Goal: Use online tool/utility: Use online tool/utility

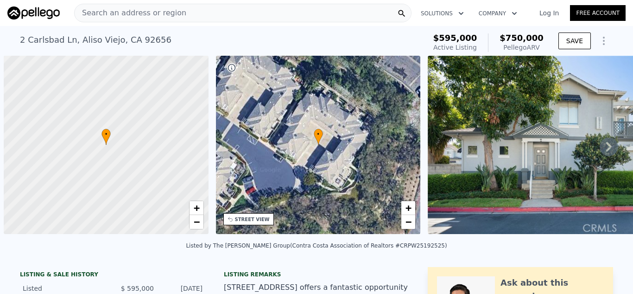
scroll to position [0, 4]
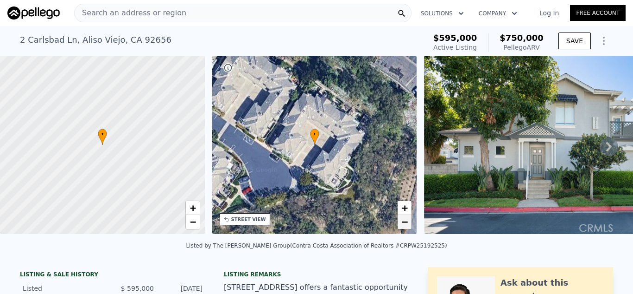
click at [406, 226] on span "−" at bounding box center [405, 222] width 6 height 12
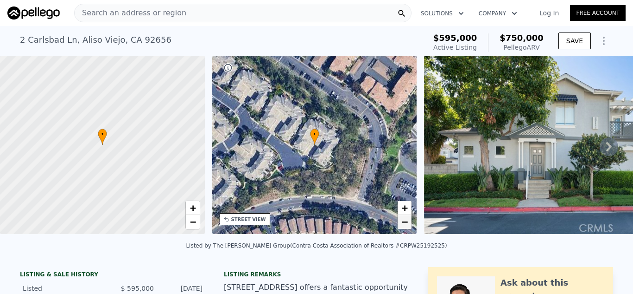
click at [406, 226] on span "−" at bounding box center [405, 222] width 6 height 12
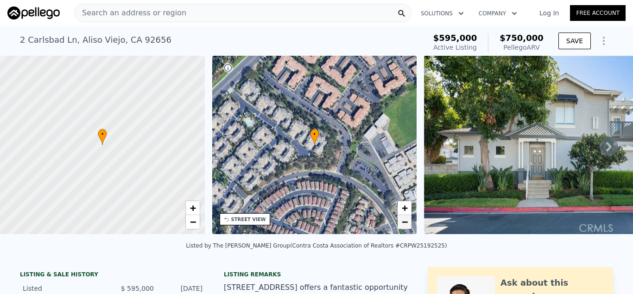
click at [406, 227] on span "−" at bounding box center [405, 222] width 6 height 12
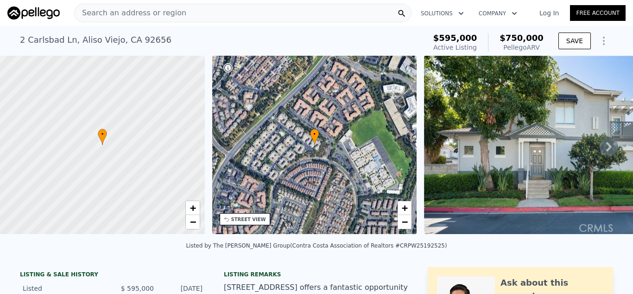
click at [611, 147] on icon at bounding box center [610, 146] width 6 height 9
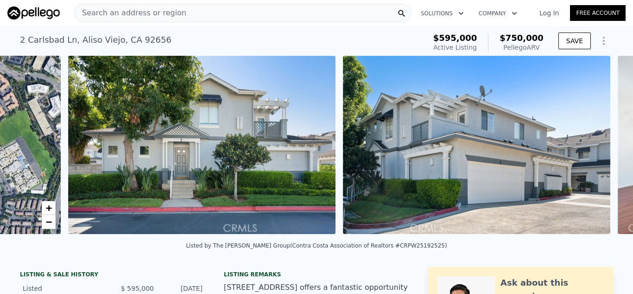
scroll to position [0, 424]
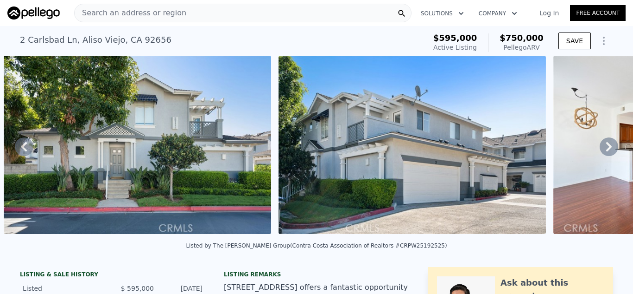
click at [611, 147] on icon at bounding box center [610, 146] width 6 height 9
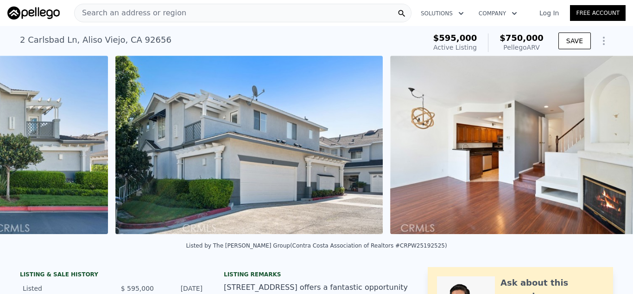
scroll to position [0, 699]
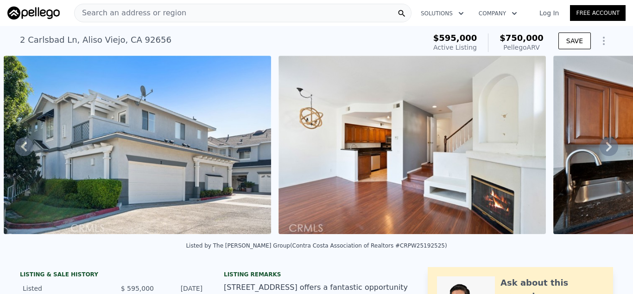
click at [611, 147] on icon at bounding box center [610, 146] width 6 height 9
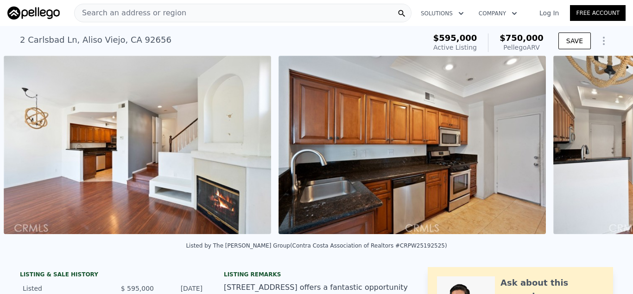
scroll to position [0, 974]
click at [611, 147] on icon at bounding box center [610, 146] width 6 height 9
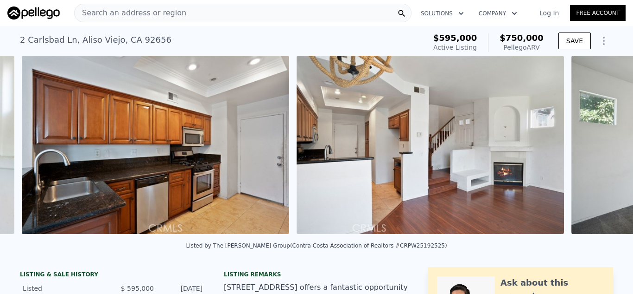
scroll to position [0, 1251]
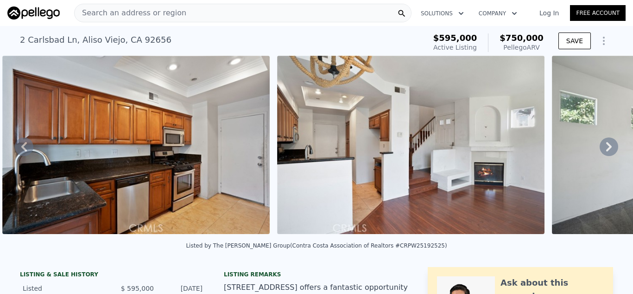
click at [611, 147] on icon at bounding box center [610, 146] width 6 height 9
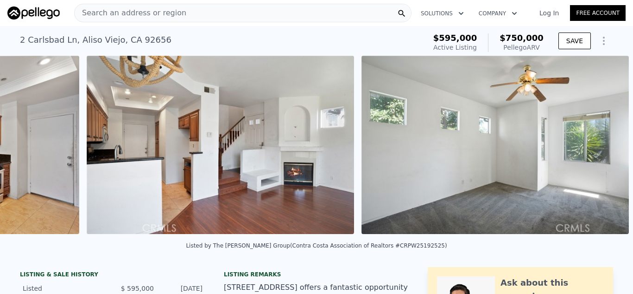
scroll to position [0, 1524]
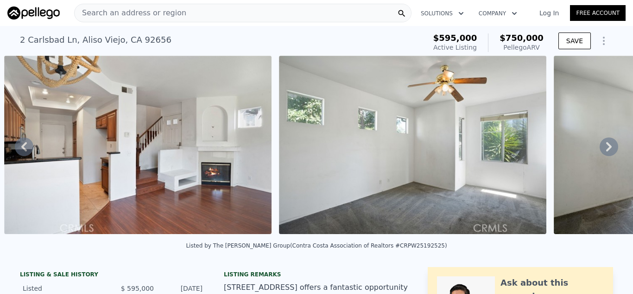
click at [610, 147] on icon at bounding box center [610, 146] width 6 height 9
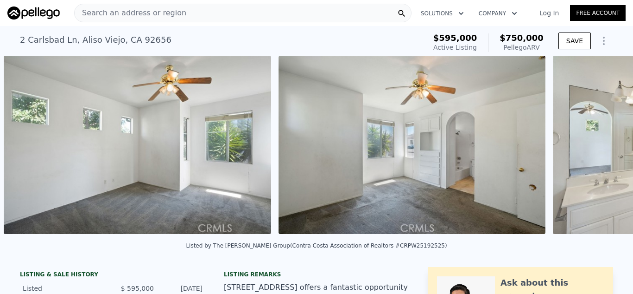
scroll to position [0, 1799]
click at [610, 149] on icon at bounding box center [609, 146] width 19 height 19
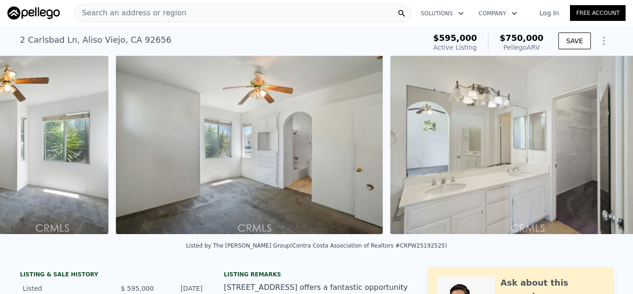
scroll to position [0, 2074]
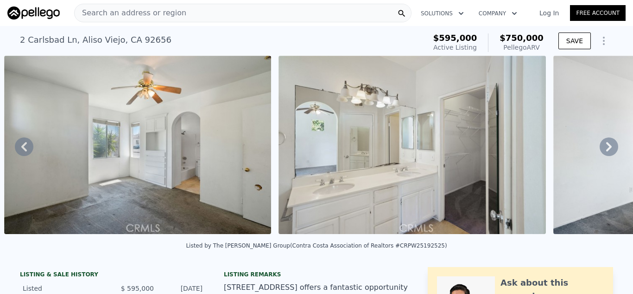
click at [609, 151] on icon at bounding box center [609, 146] width 19 height 19
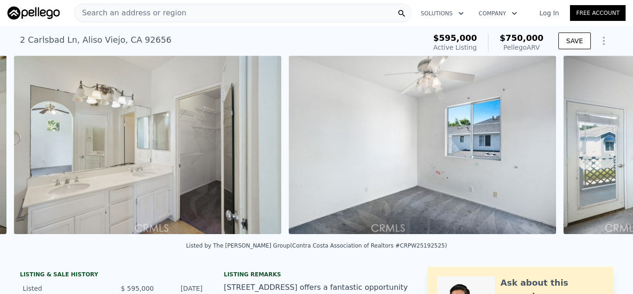
scroll to position [0, 2349]
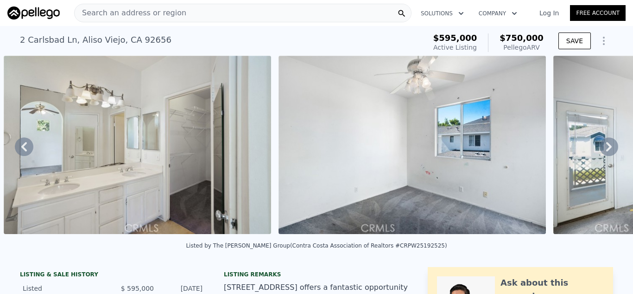
click at [609, 152] on icon at bounding box center [609, 146] width 19 height 19
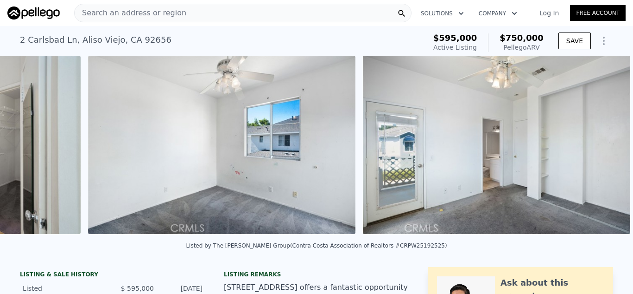
scroll to position [0, 2624]
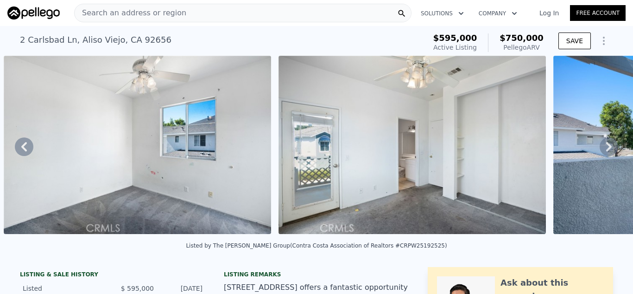
click at [609, 148] on icon at bounding box center [610, 146] width 6 height 9
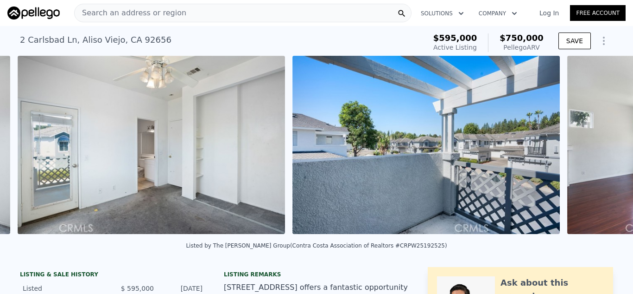
scroll to position [0, 2899]
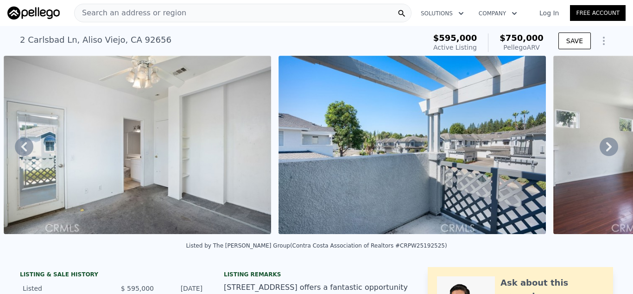
click at [100, 150] on img at bounding box center [138, 145] width 268 height 178
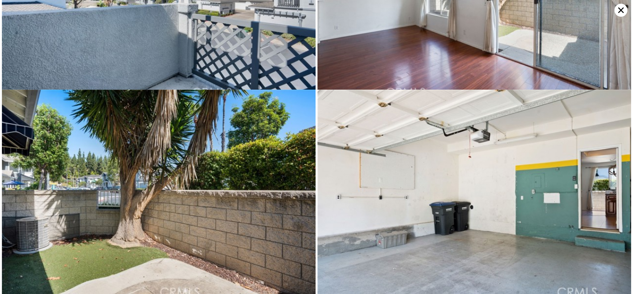
scroll to position [1112, 0]
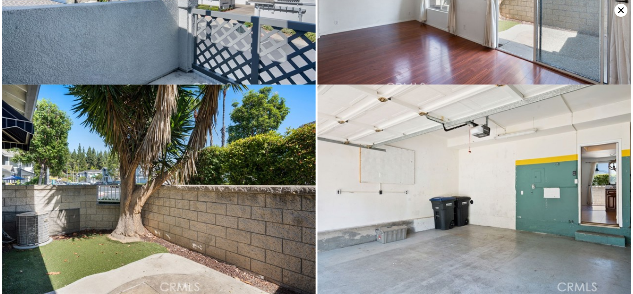
click at [621, 13] on icon at bounding box center [621, 10] width 13 height 13
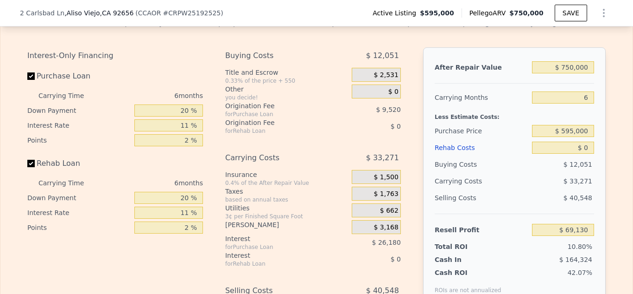
scroll to position [1467, 0]
click at [591, 131] on input "$ 595,000" at bounding box center [563, 131] width 62 height 12
type input "$ 5"
type input "$ 650,000"
click at [587, 147] on input "$ 0" at bounding box center [563, 148] width 62 height 12
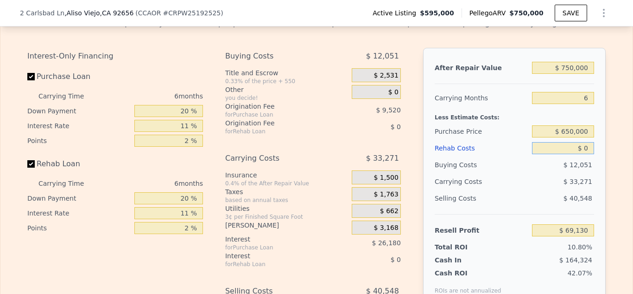
type input "$ 10,642"
type input "$ 40"
type input "$ 10,601"
type input "$ 40,000"
type input "-$ 31,756"
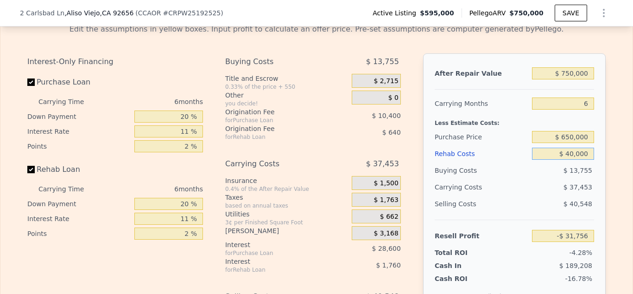
scroll to position [1455, 0]
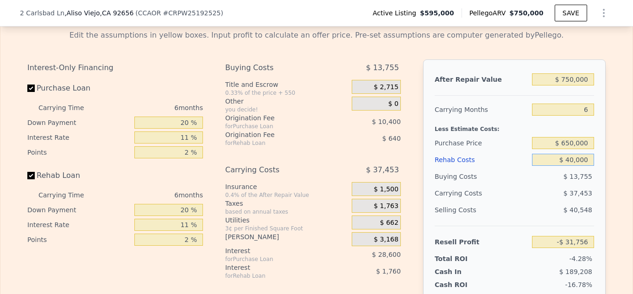
type input "$ 40,000"
click at [572, 77] on input "$ 750,000" at bounding box center [563, 79] width 62 height 12
type input "$ 770,000"
type input "-$ 12,862"
type input "$ 770,000"
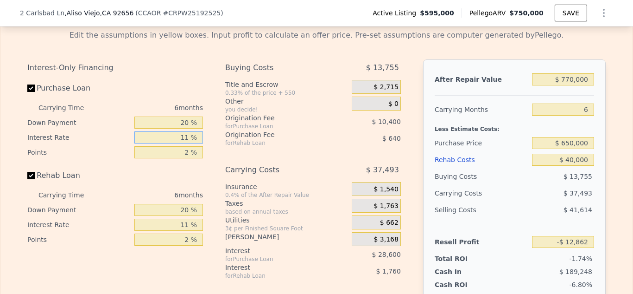
click at [190, 136] on input "11 %" at bounding box center [168, 137] width 69 height 12
type input "1 %"
type input "$ 13,142"
type input "6.5 %"
type input "-$ 1,162"
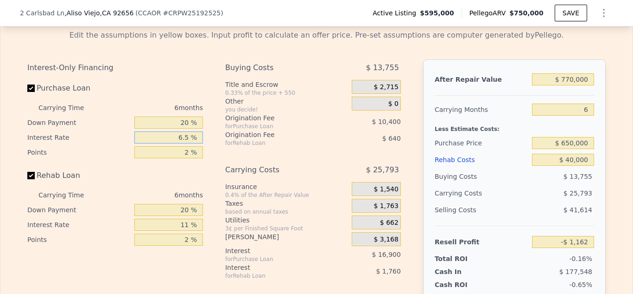
type input "6.5 %"
click at [189, 152] on input "2 %" at bounding box center [168, 152] width 69 height 12
type input "0 %"
type input "$ 9,238"
type input "0 %"
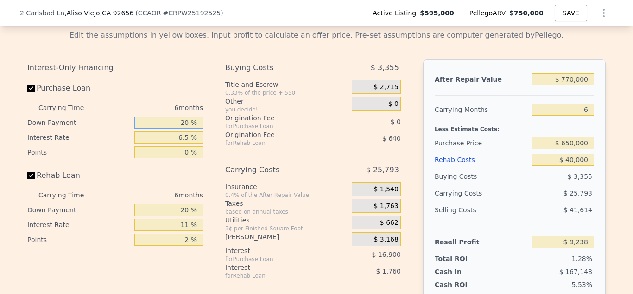
click at [190, 124] on input "20 %" at bounding box center [168, 122] width 69 height 12
type input "25 %"
type input "$ 10,294"
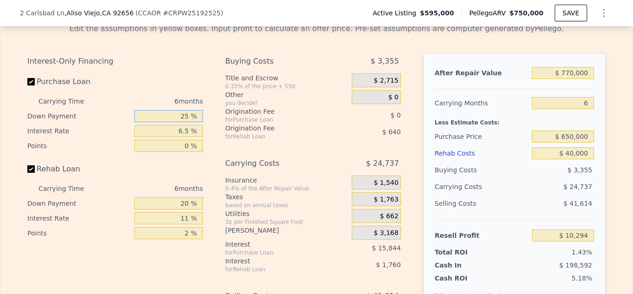
scroll to position [1476, 0]
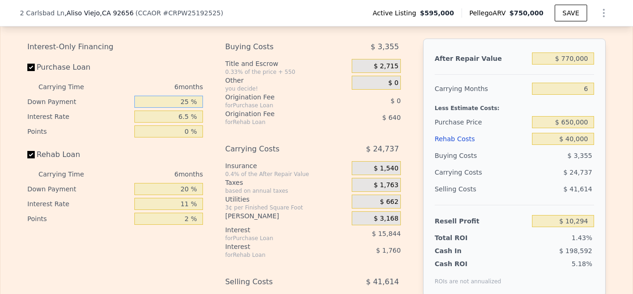
type input "25 %"
click at [572, 121] on input "$ 650,000" at bounding box center [563, 122] width 62 height 12
type input "$ 630,000"
click at [622, 109] on div "Edit the assumptions in yellow boxes. Input profit to calculate an offer price.…" at bounding box center [316, 180] width 632 height 359
type input "$ 30,853"
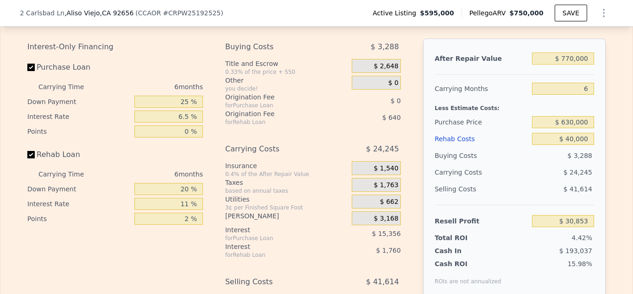
click at [505, 184] on div "Selling Costs" at bounding box center [482, 188] width 94 height 17
